Goal: Navigation & Orientation: Find specific page/section

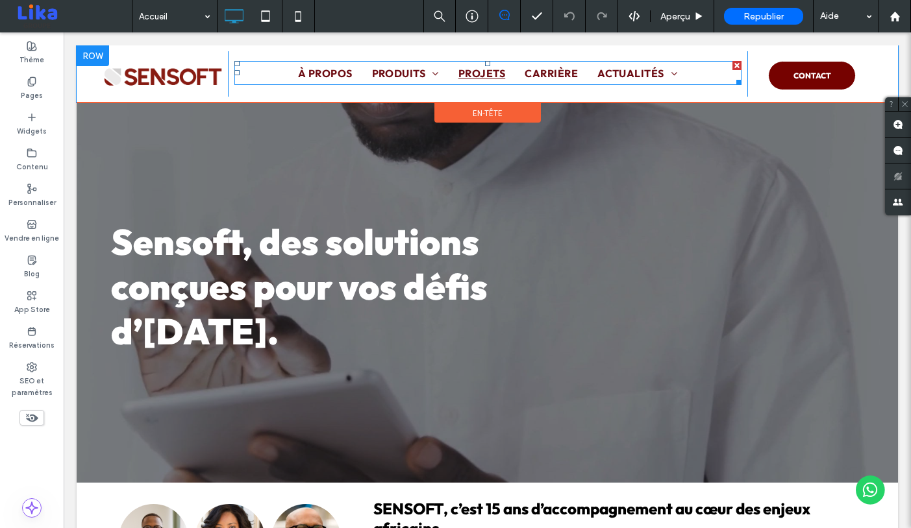
click at [483, 75] on span "PROJETS" at bounding box center [481, 74] width 47 height 16
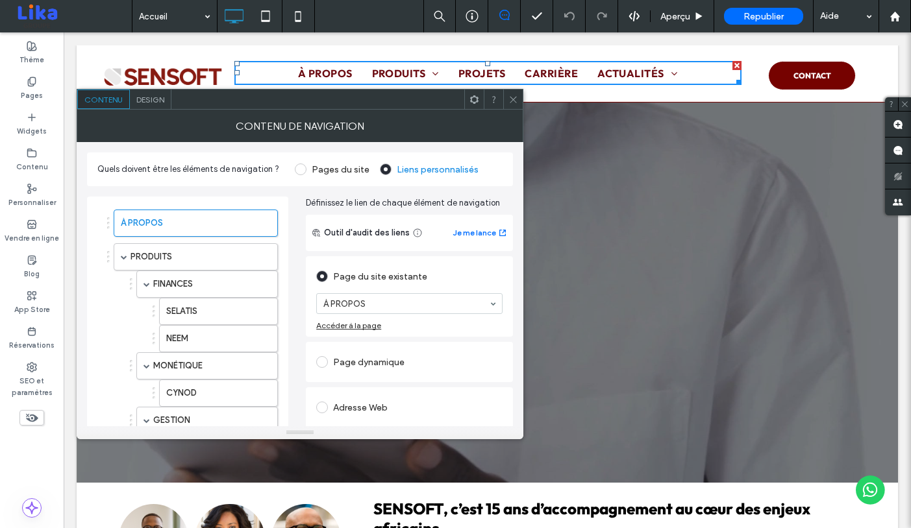
click at [514, 97] on icon at bounding box center [513, 100] width 10 height 10
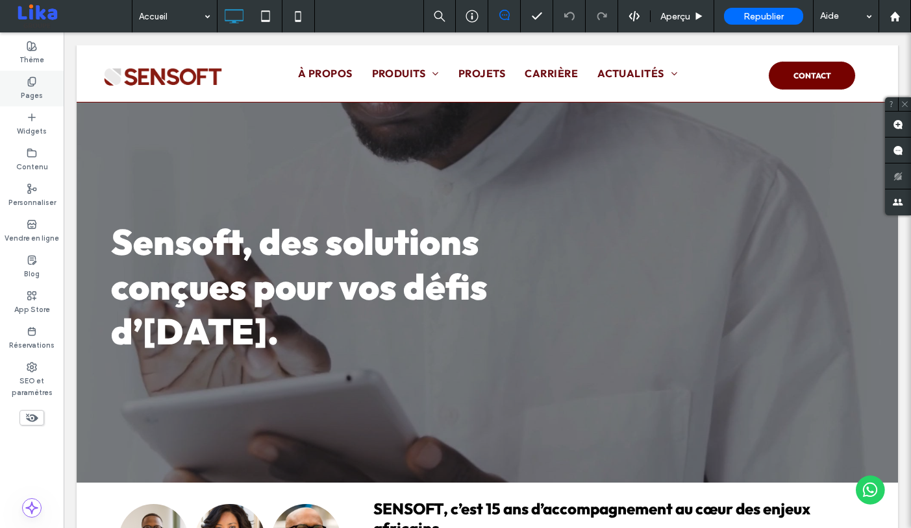
click at [42, 88] on label "Pages" at bounding box center [32, 94] width 22 height 14
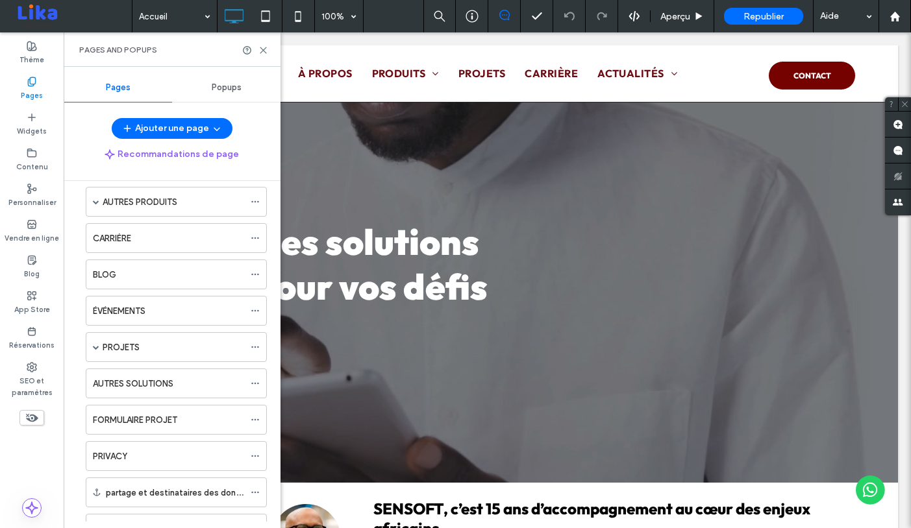
scroll to position [419, 0]
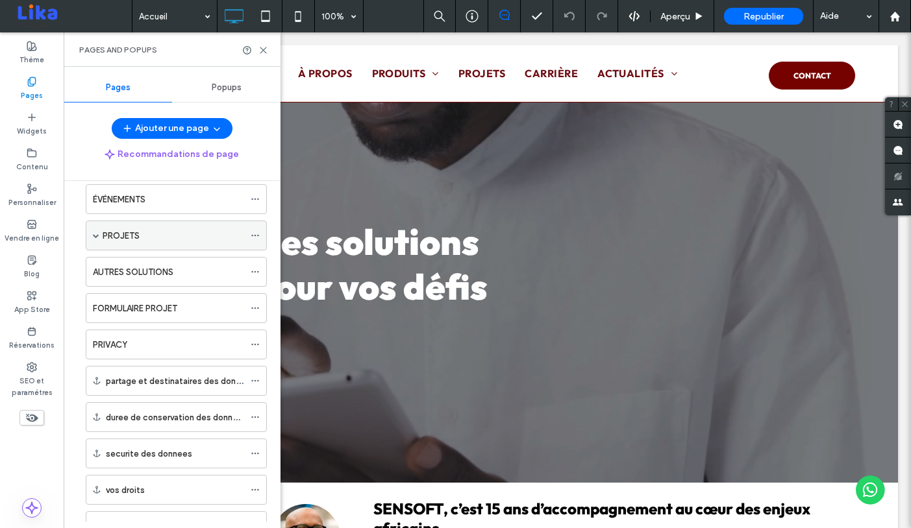
click at [115, 234] on label "PROJETS" at bounding box center [121, 236] width 37 height 23
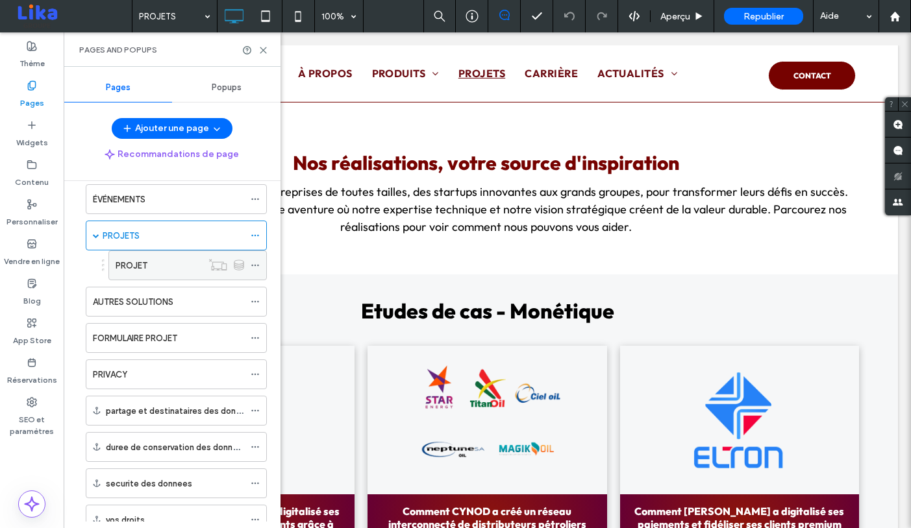
click at [139, 268] on label "PROJET" at bounding box center [132, 266] width 32 height 23
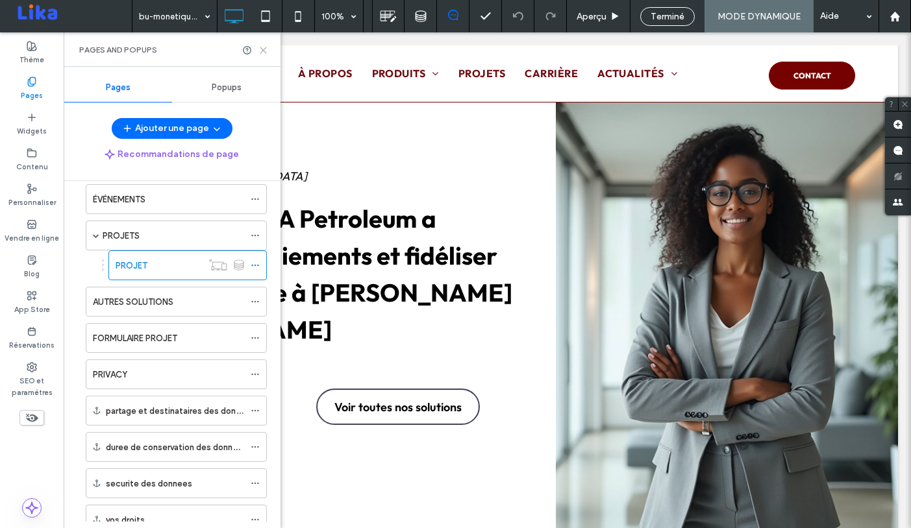
click at [263, 49] on use at bounding box center [263, 50] width 6 height 6
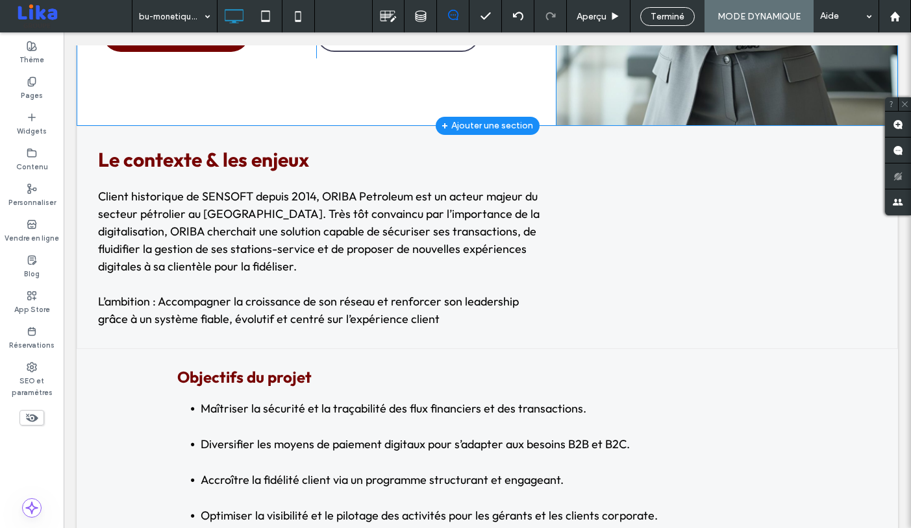
scroll to position [423, 0]
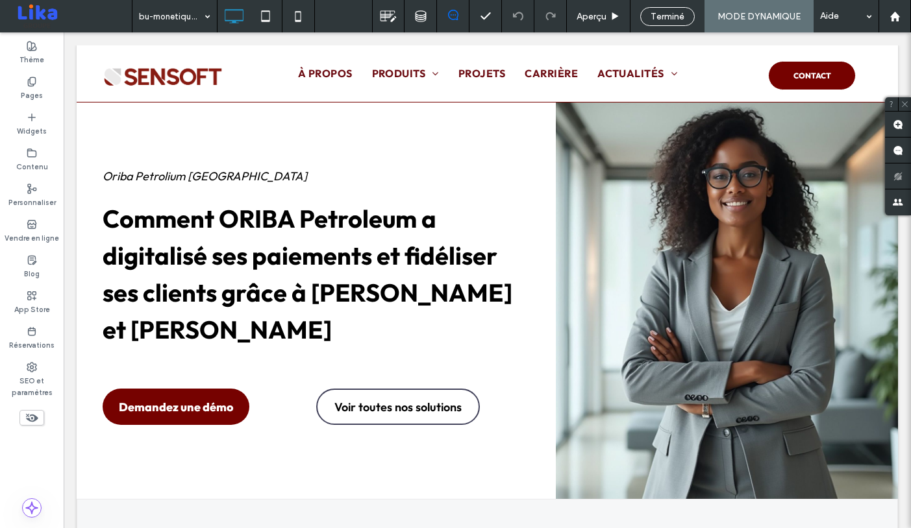
click at [664, 20] on span "Terminé" at bounding box center [668, 16] width 34 height 11
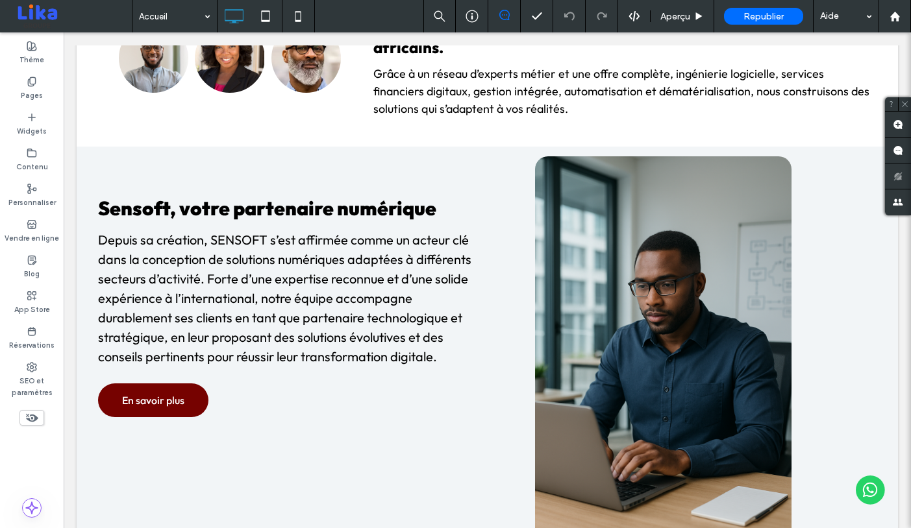
scroll to position [480, 0]
